Goal: Transaction & Acquisition: Obtain resource

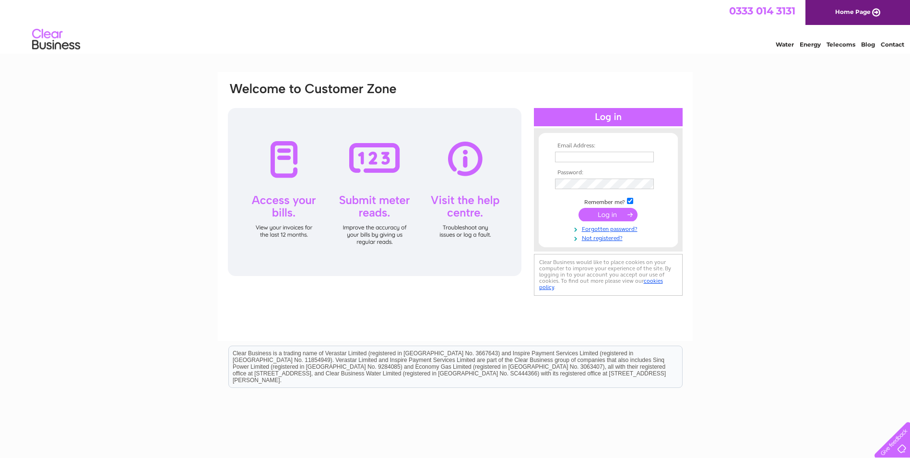
type input "stephen.gaw@valoremfirst.com"
click at [604, 210] on input "submit" at bounding box center [608, 214] width 59 height 13
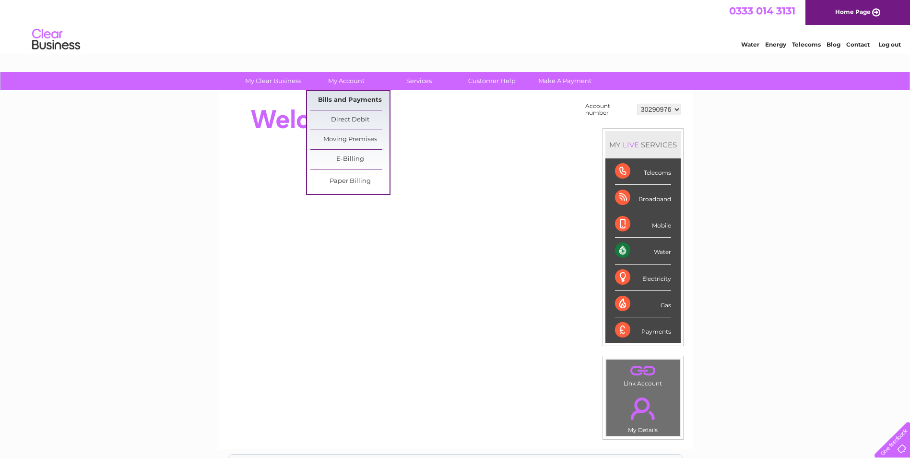
click at [346, 98] on link "Bills and Payments" at bounding box center [349, 100] width 79 height 19
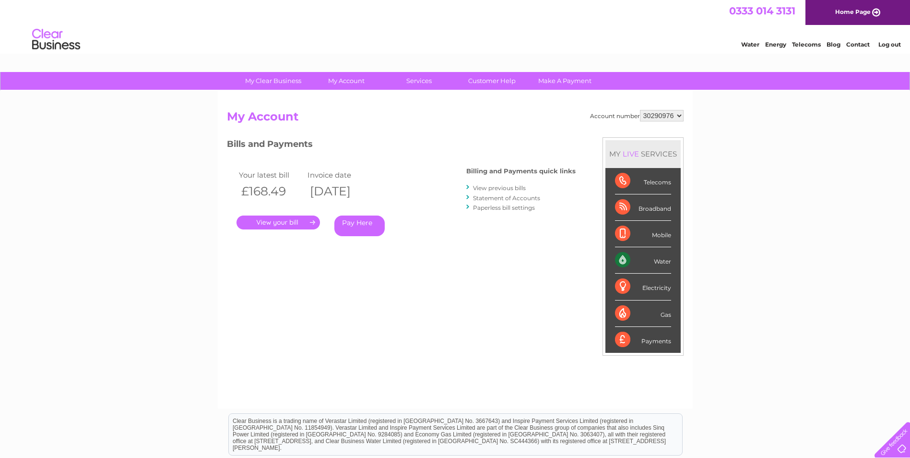
click at [291, 223] on link "." at bounding box center [278, 222] width 83 height 14
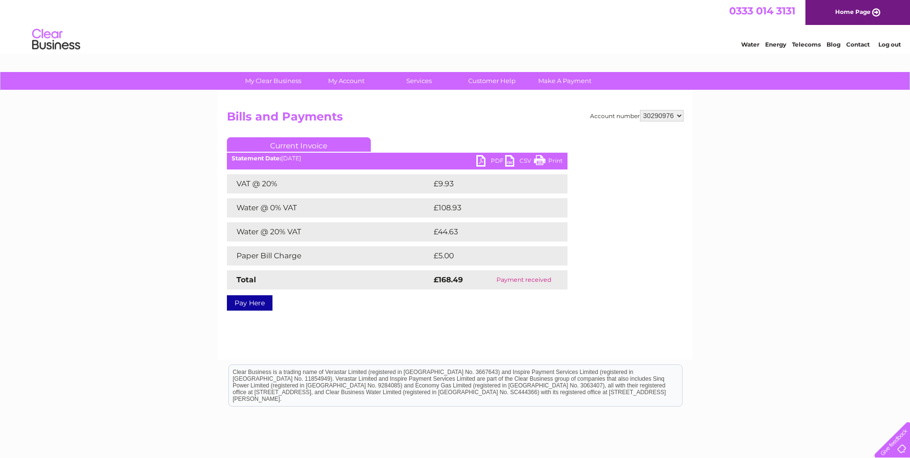
click at [487, 156] on link "PDF" at bounding box center [490, 162] width 29 height 14
